Goal: Task Accomplishment & Management: Manage account settings

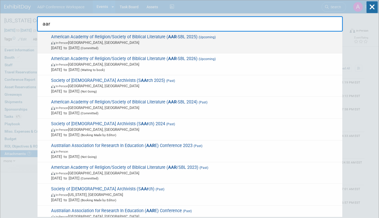
type input "aar"
click at [198, 45] on span "Nov 22, 2025 to Nov 25, 2025 (Committed)" at bounding box center [195, 47] width 289 height 5
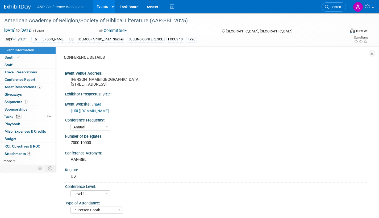
select select "Annual"
select select "Level 1"
select select "In-Person Booth"
select select "[DEMOGRAPHIC_DATA] Studies"
select select "T&T [PERSON_NAME]"
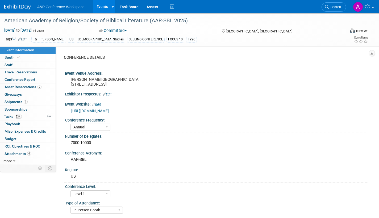
select select "[PERSON_NAME]"
select select "Networking/Commissioning"
click at [10, 116] on span "Tasks 53%" at bounding box center [13, 116] width 18 height 4
